Goal: Task Accomplishment & Management: Manage account settings

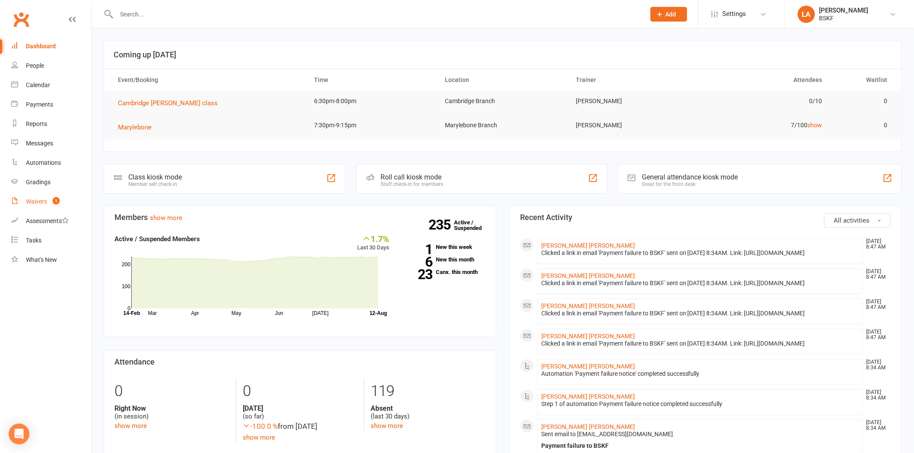
click at [44, 204] on div "Waivers" at bounding box center [36, 201] width 21 height 7
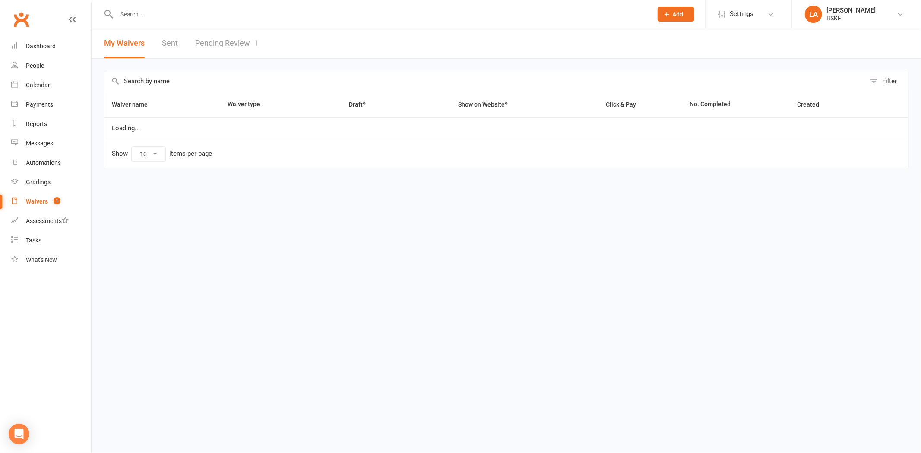
select select "100"
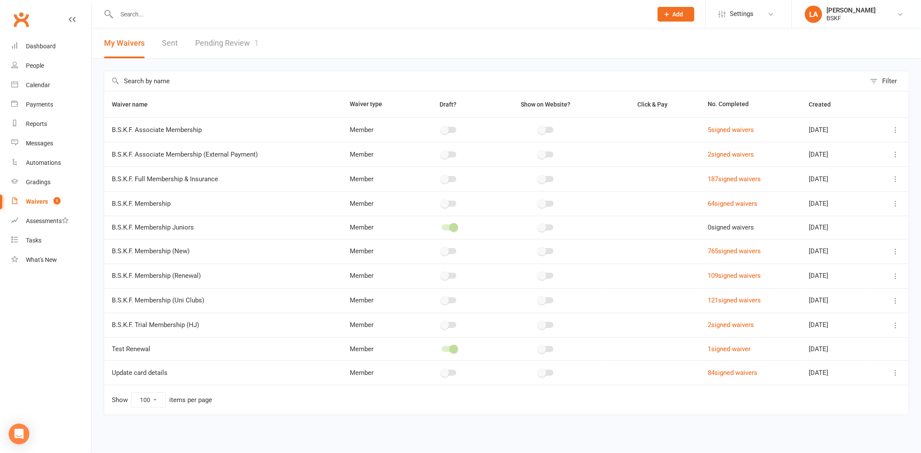
click at [209, 40] on link "Pending Review 1" at bounding box center [226, 43] width 63 height 30
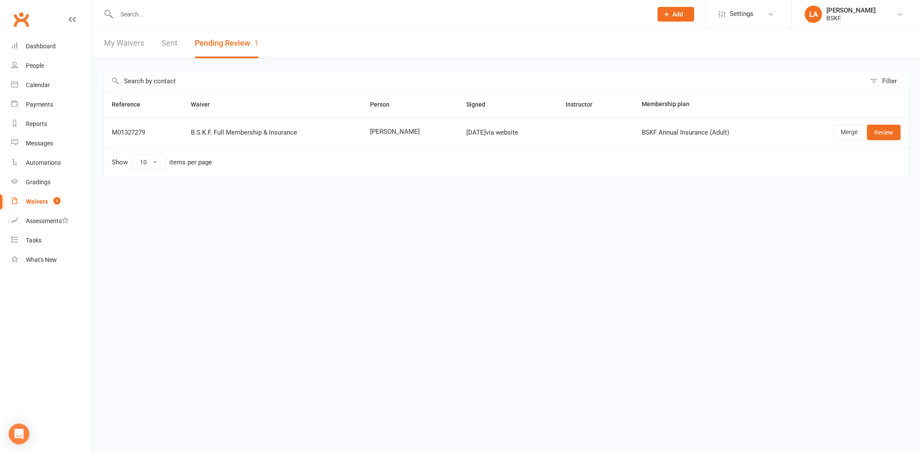
click at [266, 14] on input "text" at bounding box center [380, 14] width 532 height 12
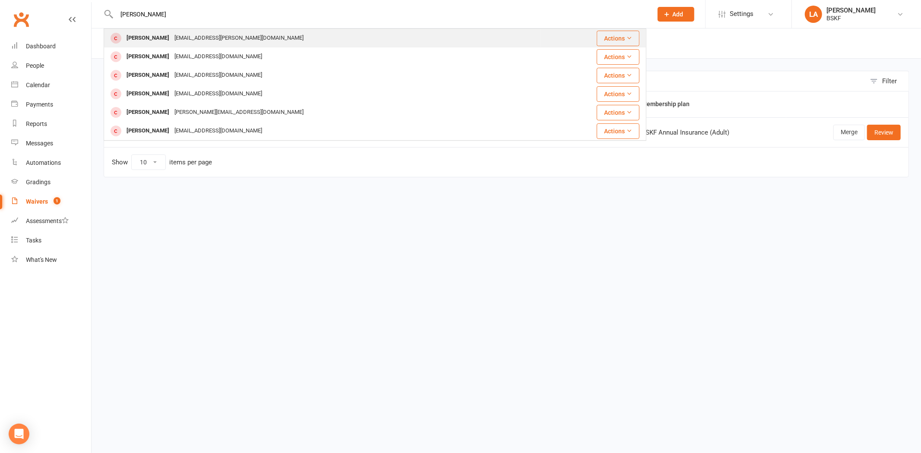
type input "[PERSON_NAME]"
click at [235, 44] on div "[PERSON_NAME] [PERSON_NAME][EMAIL_ADDRESS][DOMAIN_NAME]" at bounding box center [322, 38] width 436 height 18
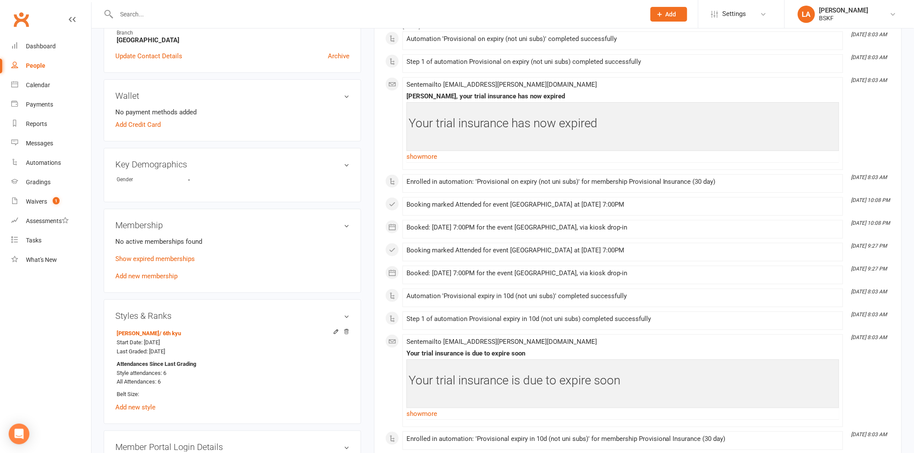
scroll to position [219, 0]
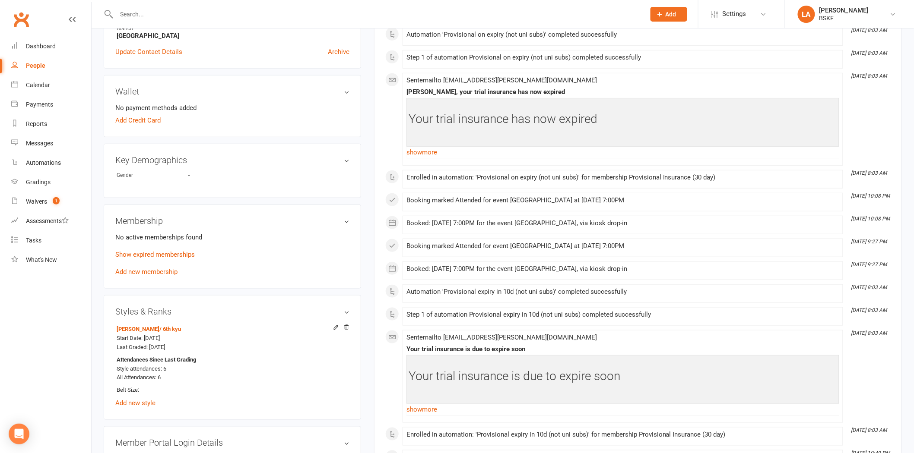
click at [190, 258] on p "Show expired memberships" at bounding box center [232, 255] width 234 height 10
click at [179, 252] on link "Show expired memberships" at bounding box center [154, 255] width 79 height 8
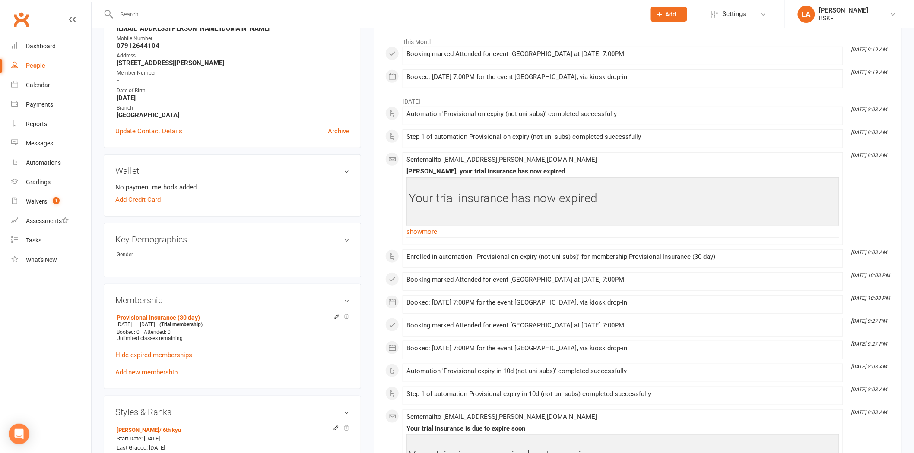
scroll to position [0, 0]
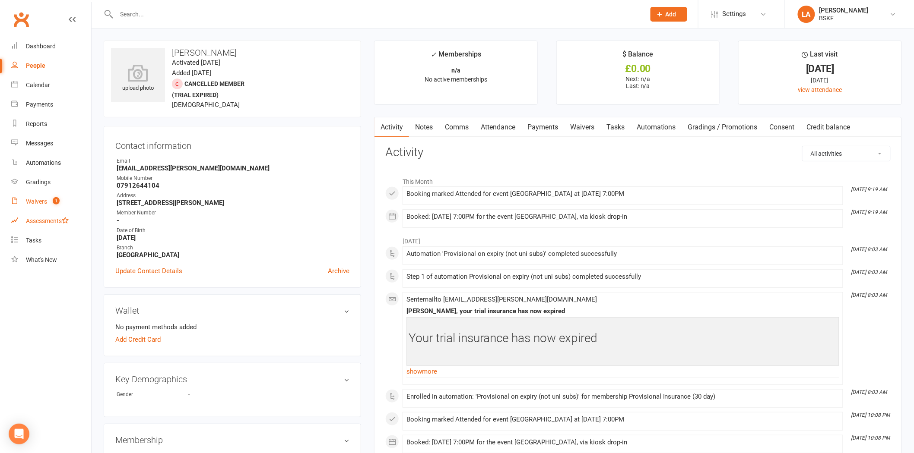
drag, startPoint x: 44, startPoint y: 217, endPoint x: 44, endPoint y: 207, distance: 9.5
click at [44, 217] on link "Assessments" at bounding box center [51, 221] width 80 height 19
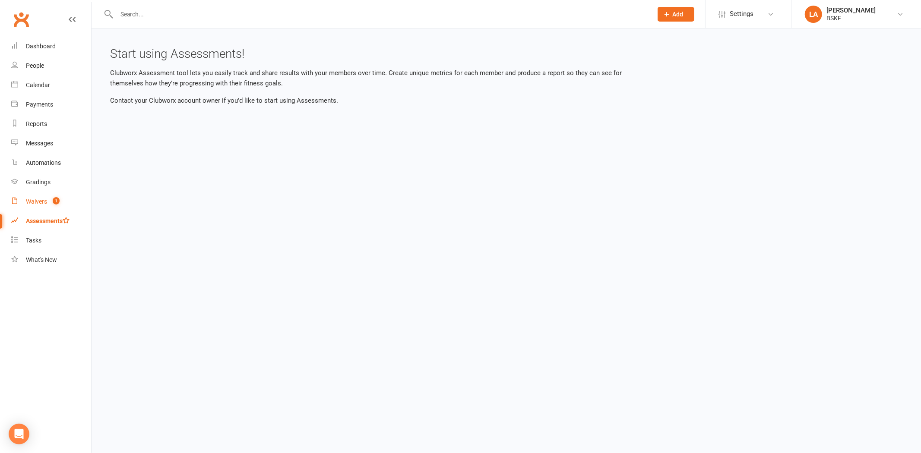
click at [44, 206] on link "Waivers 1" at bounding box center [51, 201] width 80 height 19
select select "100"
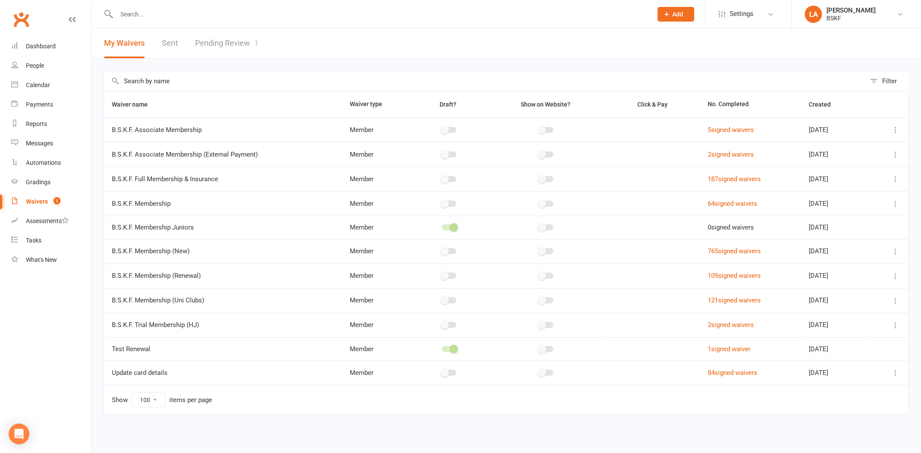
click at [185, 21] on div at bounding box center [375, 14] width 543 height 28
click at [178, 17] on input "text" at bounding box center [380, 14] width 532 height 12
type input "[PERSON_NAME]"
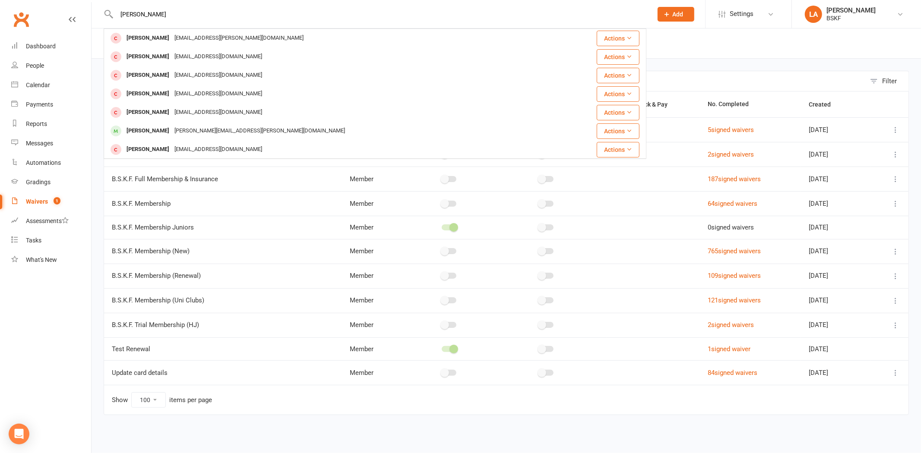
click at [56, 197] on span "1" at bounding box center [57, 200] width 7 height 7
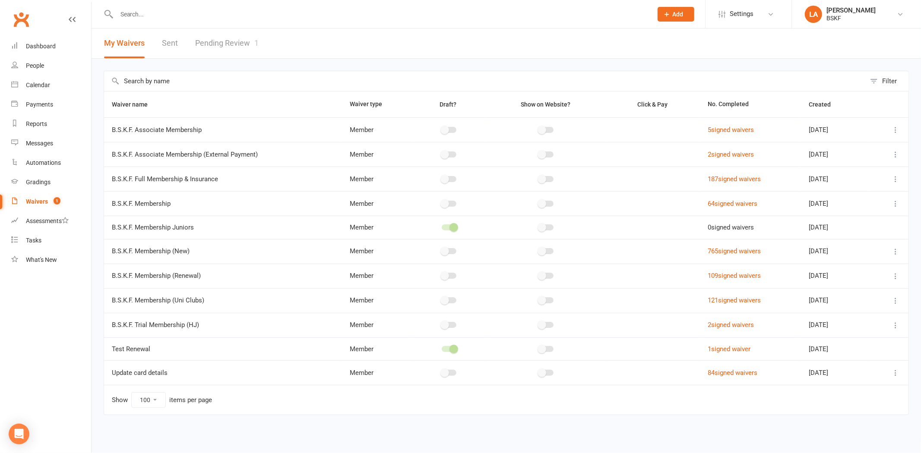
click at [209, 50] on link "Pending Review 1" at bounding box center [226, 43] width 63 height 30
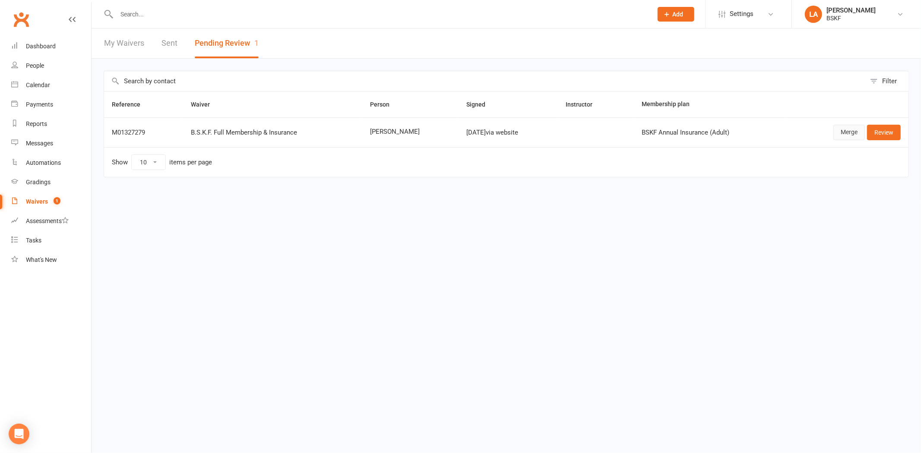
drag, startPoint x: 856, startPoint y: 129, endPoint x: 848, endPoint y: 129, distance: 7.8
click at [855, 129] on link "Merge" at bounding box center [849, 133] width 32 height 16
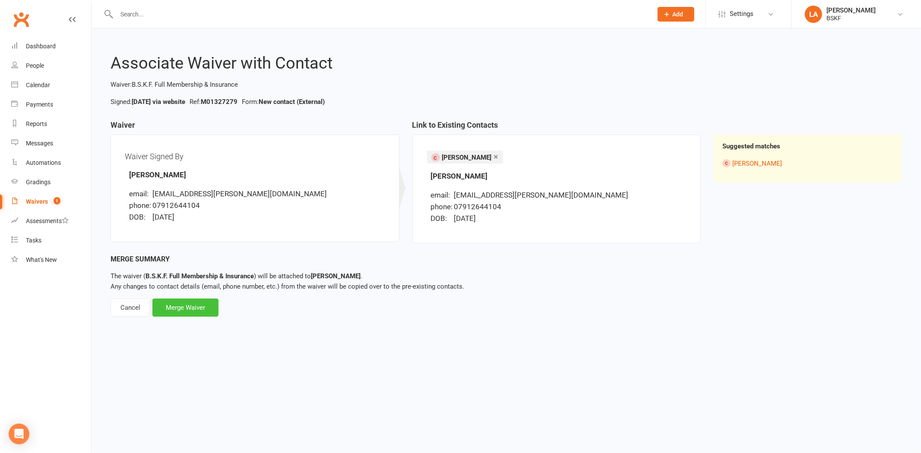
click at [201, 301] on div "Merge Waiver" at bounding box center [185, 308] width 66 height 18
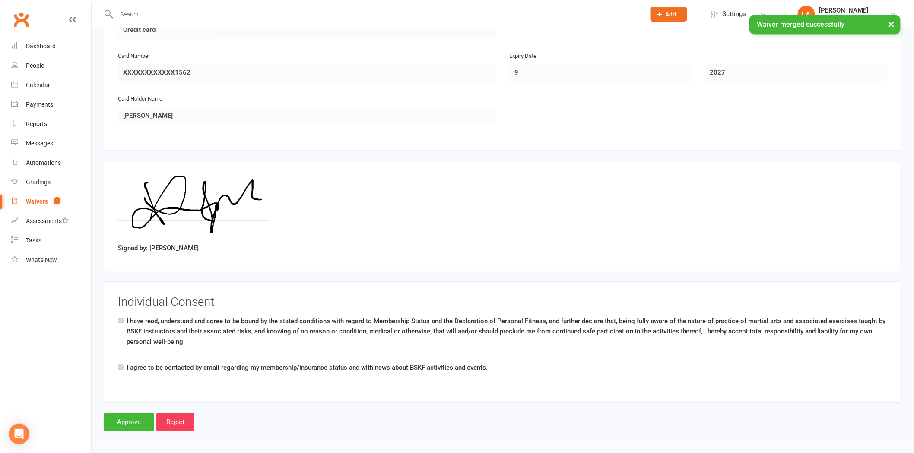
scroll to position [749, 0]
drag, startPoint x: 133, startPoint y: 415, endPoint x: 131, endPoint y: 420, distance: 4.7
click at [133, 416] on input "Approve" at bounding box center [129, 422] width 51 height 18
